Goal: Task Accomplishment & Management: Manage account settings

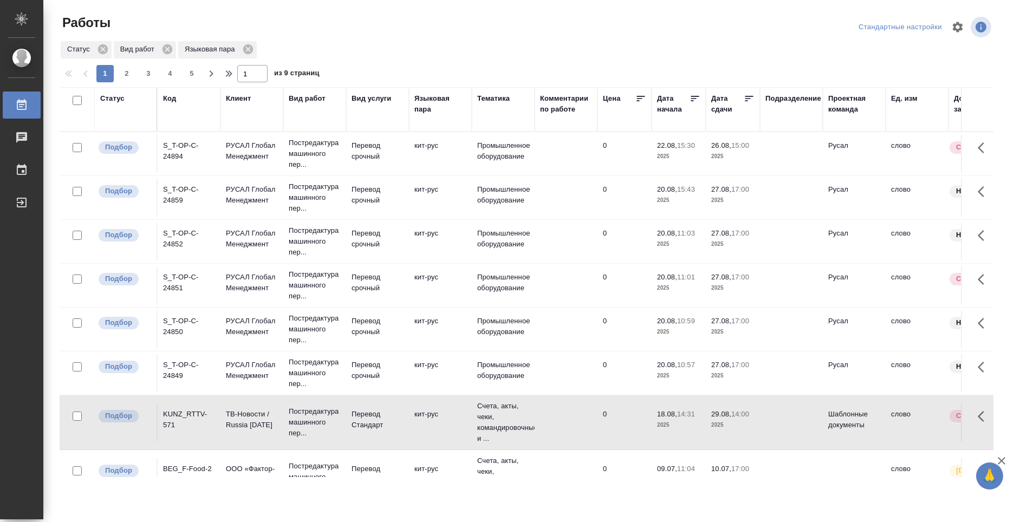
click at [268, 18] on div "Работы" at bounding box center [217, 22] width 314 height 17
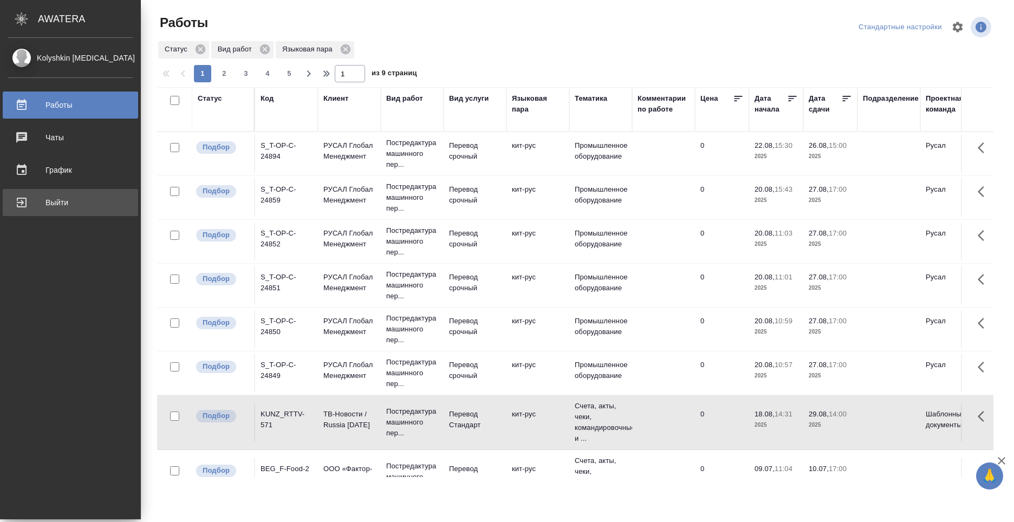
click at [60, 205] on div "Выйти" at bounding box center [70, 203] width 125 height 16
click at [24, 204] on div "Выйти" at bounding box center [70, 203] width 125 height 16
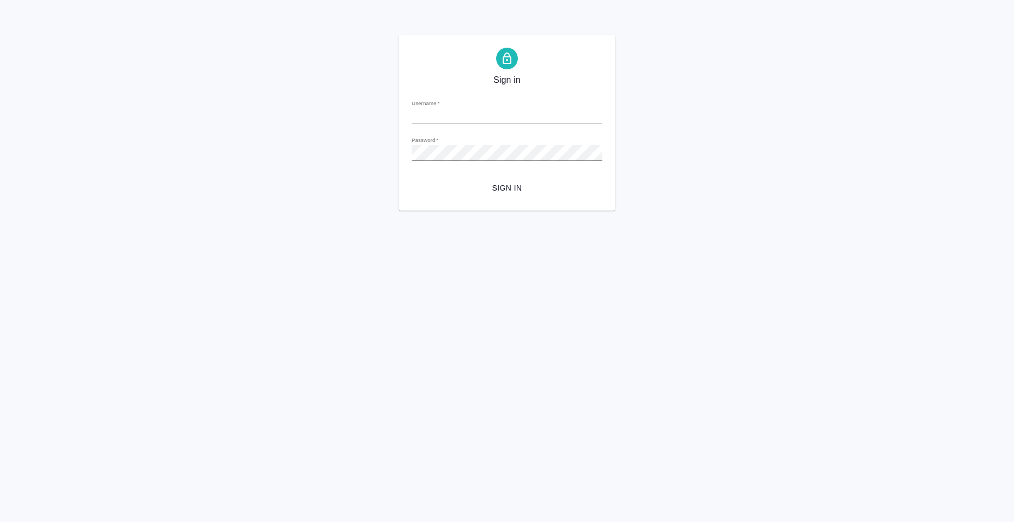
type input "[PERSON_NAME][EMAIL_ADDRESS][DOMAIN_NAME]"
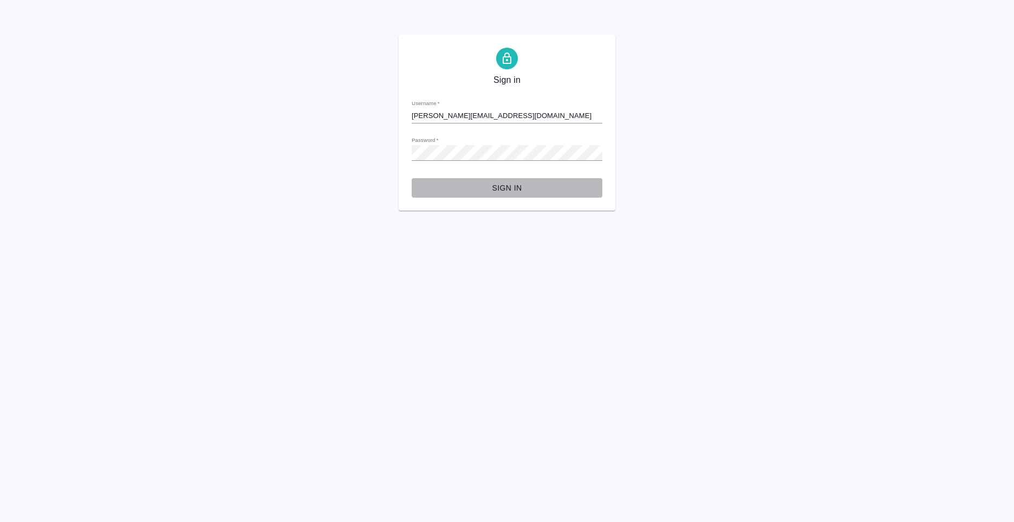
click at [496, 190] on span "Sign in" at bounding box center [506, 189] width 173 height 14
